Goal: Task Accomplishment & Management: Use online tool/utility

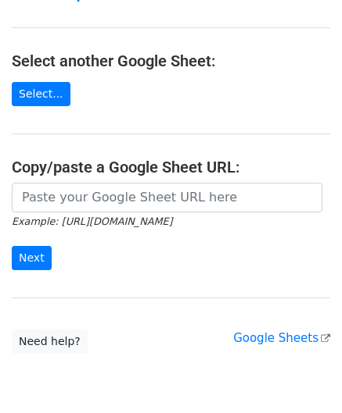
scroll to position [156, 0]
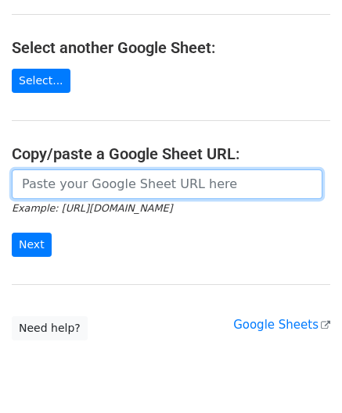
drag, startPoint x: 53, startPoint y: 188, endPoint x: 67, endPoint y: 174, distance: 19.4
click at [55, 188] on input "url" at bounding box center [167, 185] width 310 height 30
paste input "[URL][DOMAIN_NAME]"
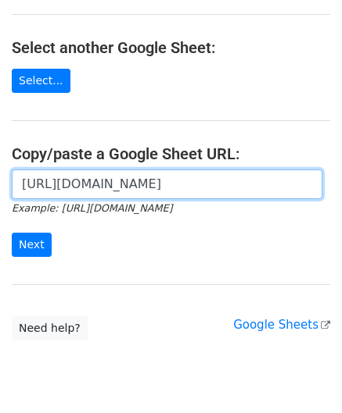
scroll to position [0, 349]
type input "[URL][DOMAIN_NAME]"
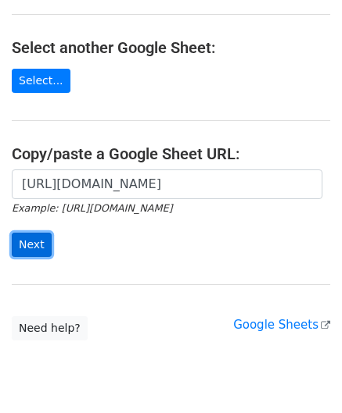
click at [37, 242] on input "Next" at bounding box center [32, 245] width 40 height 24
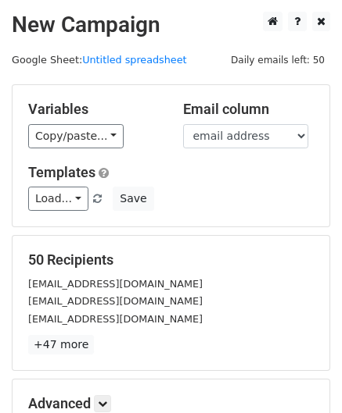
scroll to position [191, 0]
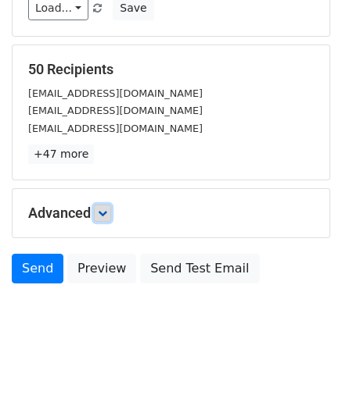
click at [107, 209] on icon at bounding box center [102, 213] width 9 height 9
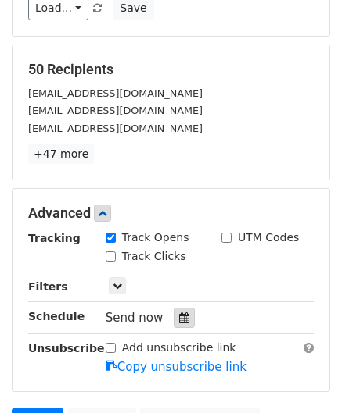
click at [179, 319] on icon at bounding box center [184, 318] width 10 height 11
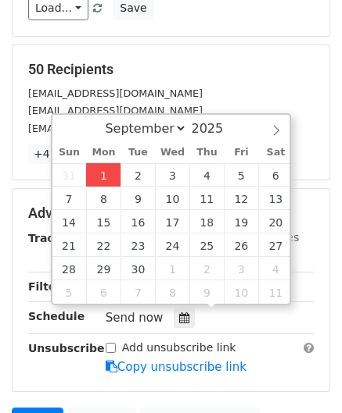
type input "2025-09-01 12:00"
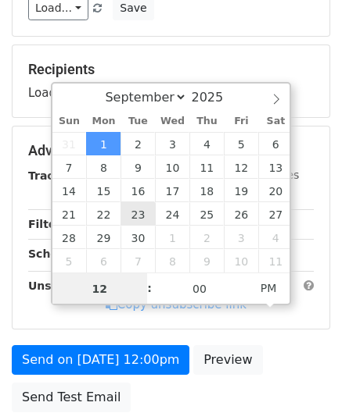
paste input "Hour"
type input "2"
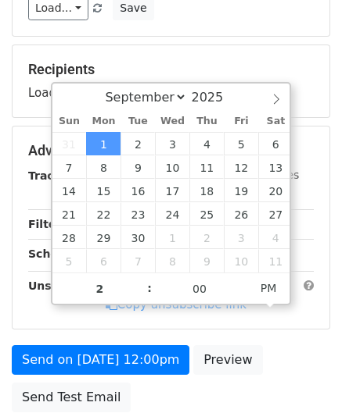
type input "2025-09-01 14:00"
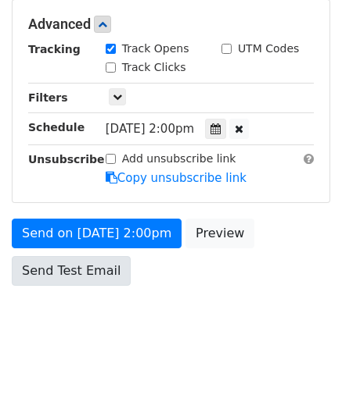
scroll to position [322, 0]
